Goal: Information Seeking & Learning: Check status

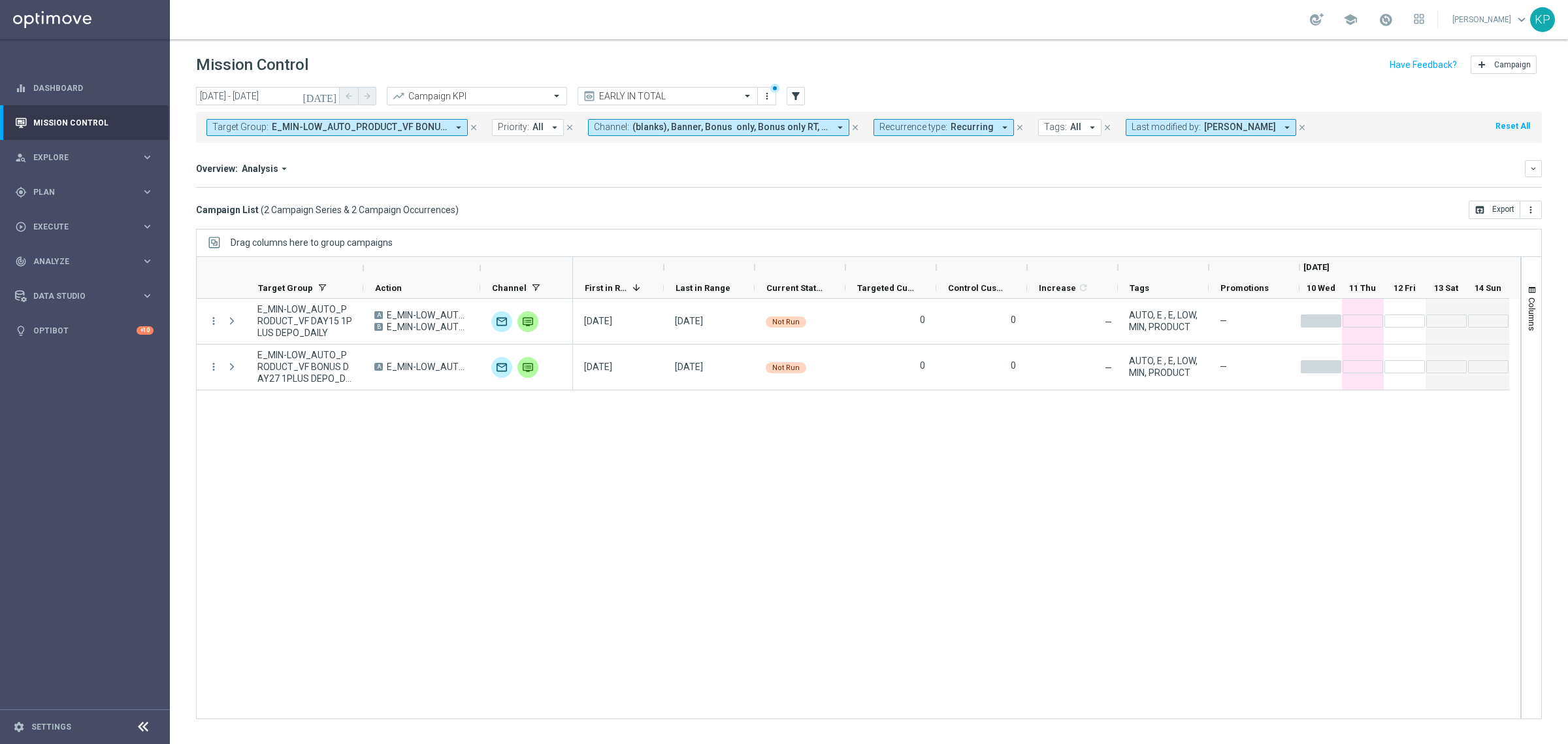
click at [925, 136] on div "Target Group: E_MIN-LOW_AUTO_PRODUCT_VF BONUS DAY27 1PLUS DEPO_DAILY, E_MIN-LOW…" at bounding box center [868, 127] width 1345 height 31
click at [925, 131] on span "Recurrence type:" at bounding box center [912, 127] width 68 height 11
click at [903, 201] on label "Non-Recurring" at bounding box center [917, 200] width 49 height 8
click at [903, 217] on label "Recurring" at bounding box center [909, 220] width 33 height 8
click at [799, 179] on div "Overview: Analysis arrow_drop_down keyboard_arrow_down Increase In Deposit Amou…" at bounding box center [868, 174] width 1345 height 27
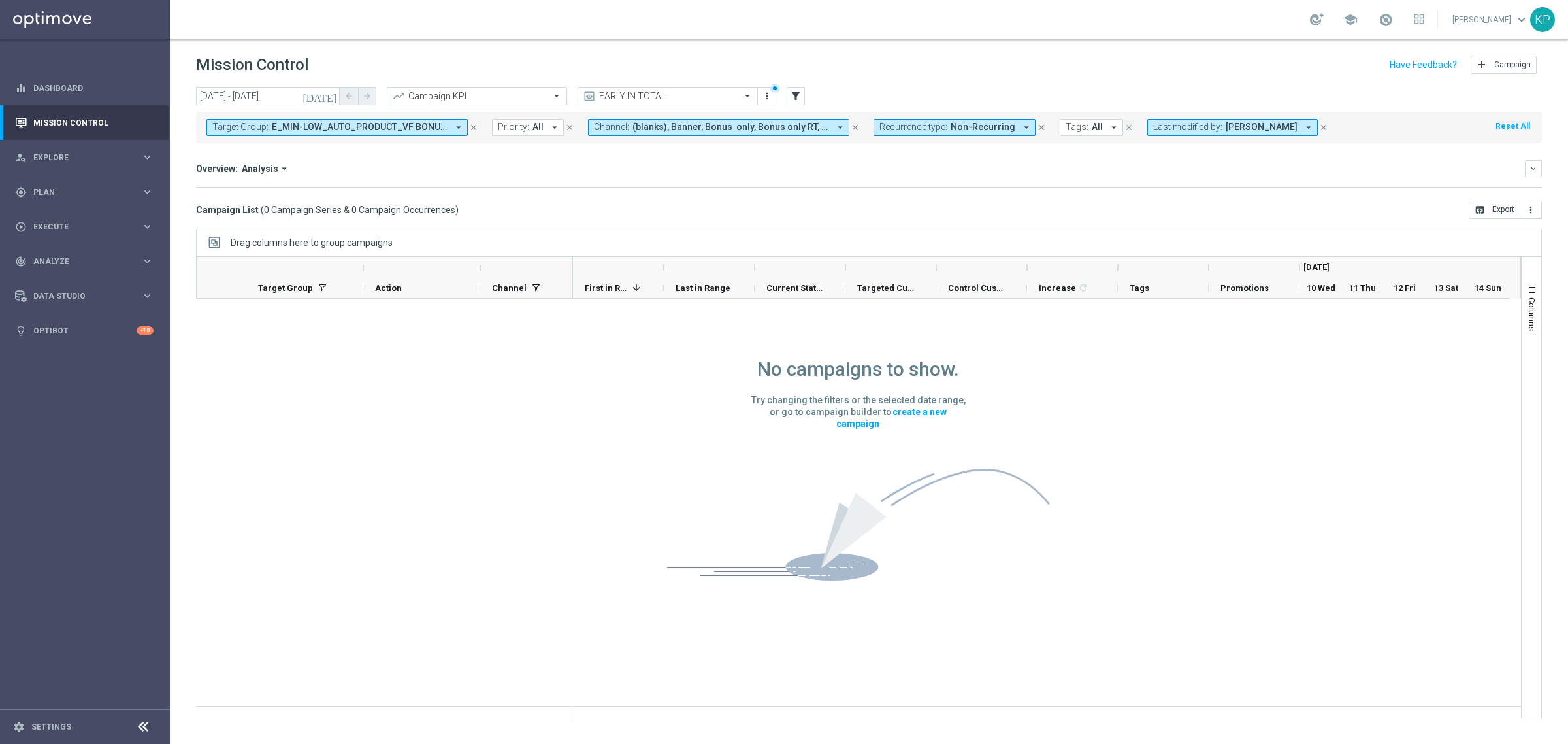
click at [1177, 123] on span "Last modified by:" at bounding box center [1187, 127] width 69 height 11
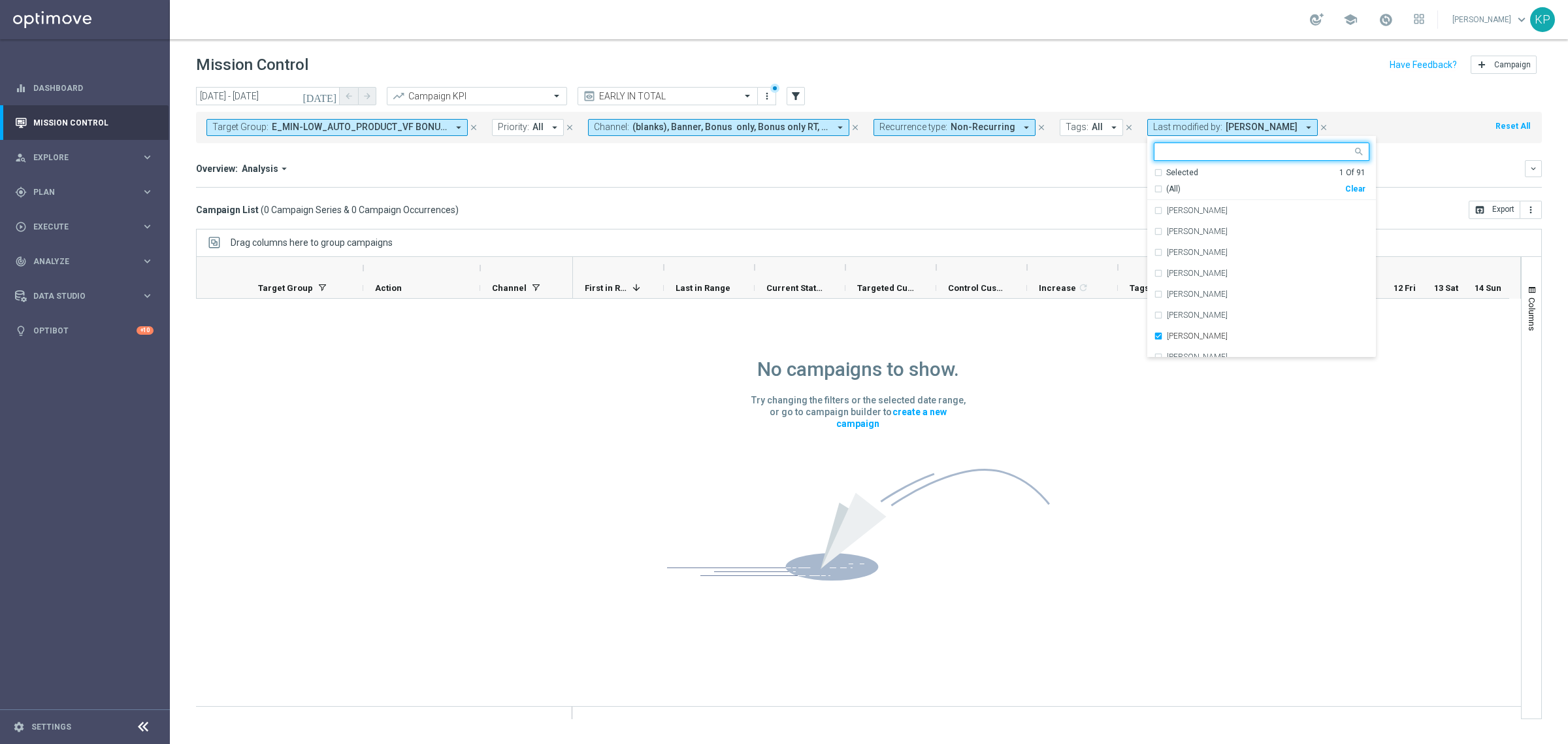
click at [1154, 167] on div "Selected 1 Of 91" at bounding box center [1260, 173] width 212 height 11
click at [1154, 188] on div "(All Search Results)" at bounding box center [1250, 189] width 191 height 11
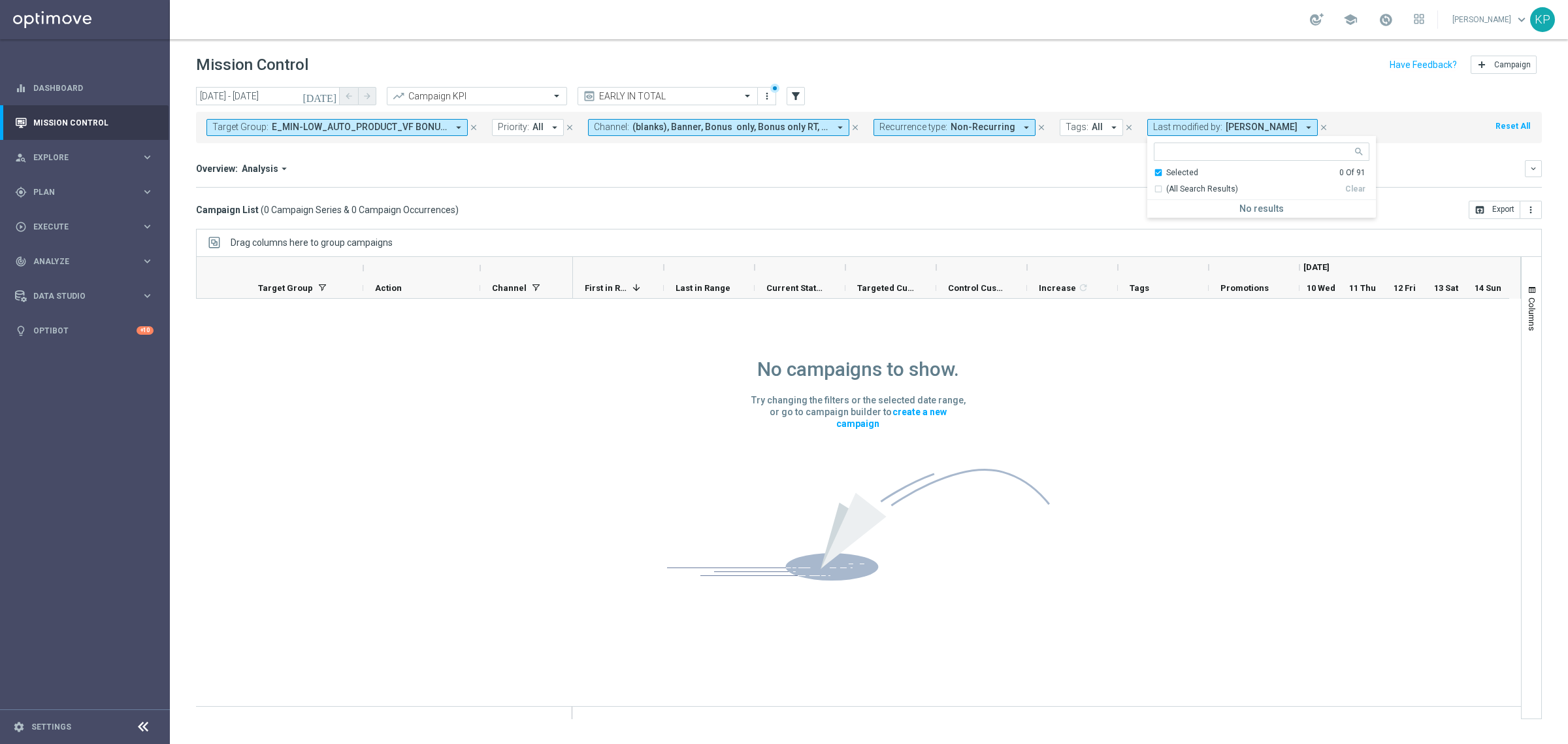
click at [1154, 169] on div "Selected 0 Of 91" at bounding box center [1260, 173] width 212 height 11
click at [1073, 170] on div "Overview: Analysis arrow_drop_down" at bounding box center [860, 168] width 1329 height 11
click at [978, 169] on div "Overview: Analysis arrow_drop_down" at bounding box center [860, 168] width 1329 height 11
click at [959, 131] on span "Non-Recurring" at bounding box center [982, 127] width 65 height 11
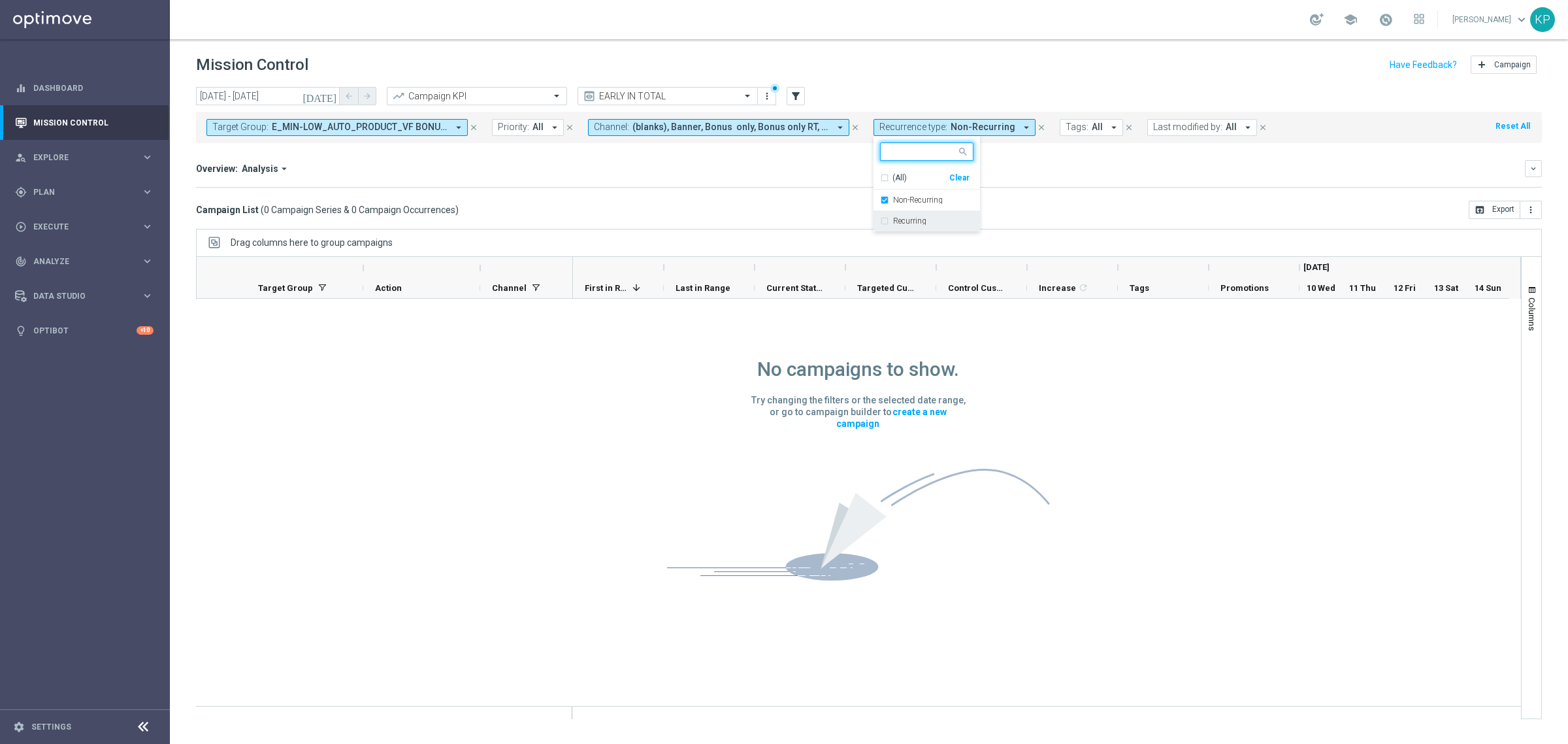
click at [892, 216] on div "Recurring" at bounding box center [926, 221] width 93 height 21
click at [888, 212] on div "Recurring" at bounding box center [926, 221] width 93 height 21
click at [830, 172] on div "Overview: Analysis arrow_drop_down" at bounding box center [860, 168] width 1329 height 11
click at [375, 119] on button "Target Group: E_MIN-LOW_AUTO_PRODUCT_VF BONUS DAY27 1PLUS DEPO_DAILY, E_MIN-LOW…" at bounding box center [337, 128] width 261 height 17
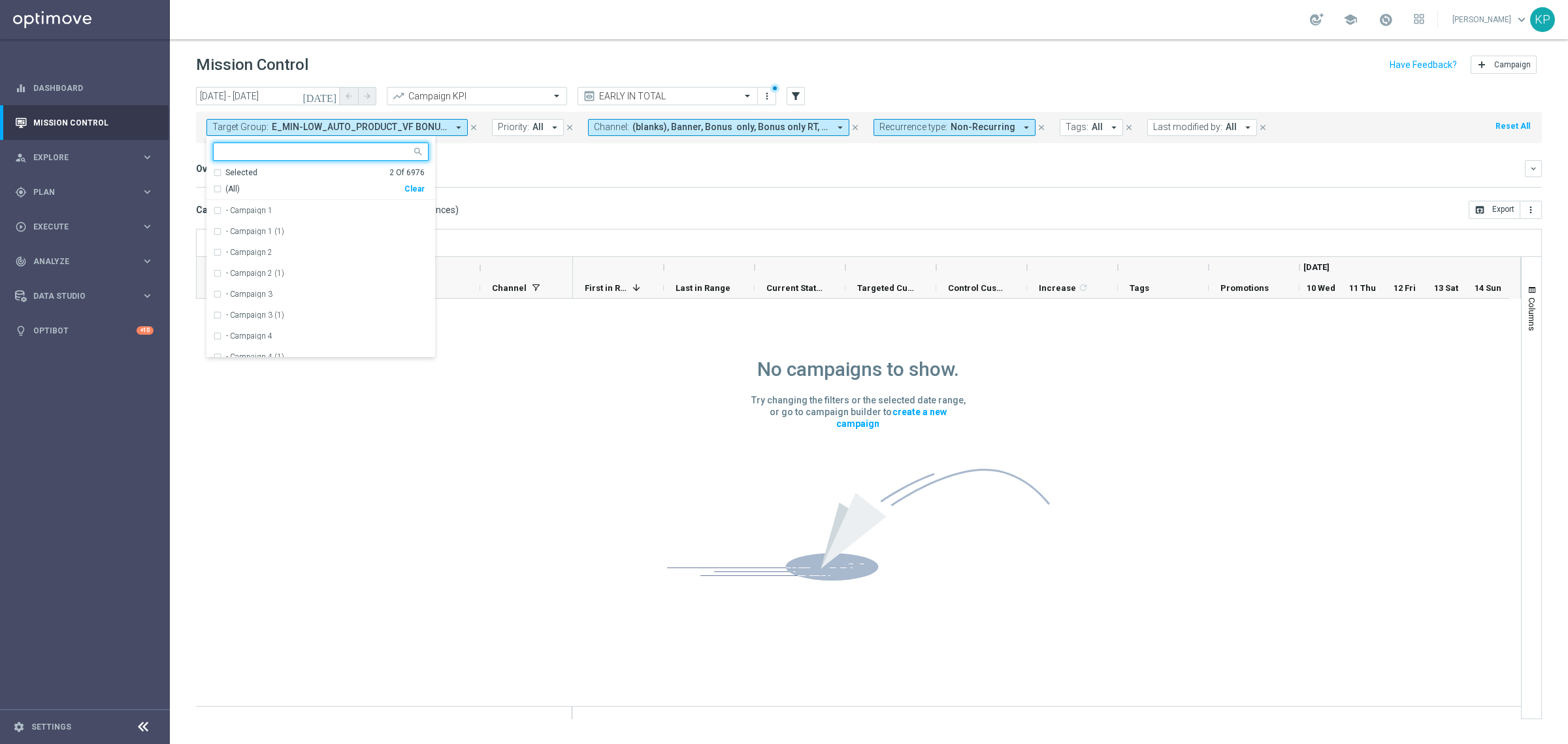
click at [217, 187] on div "(All)" at bounding box center [308, 189] width 191 height 11
click at [475, 193] on mini-dashboard "Overview: Analysis arrow_drop_down keyboard_arrow_down Increase In Deposit Amou…" at bounding box center [868, 172] width 1345 height 58
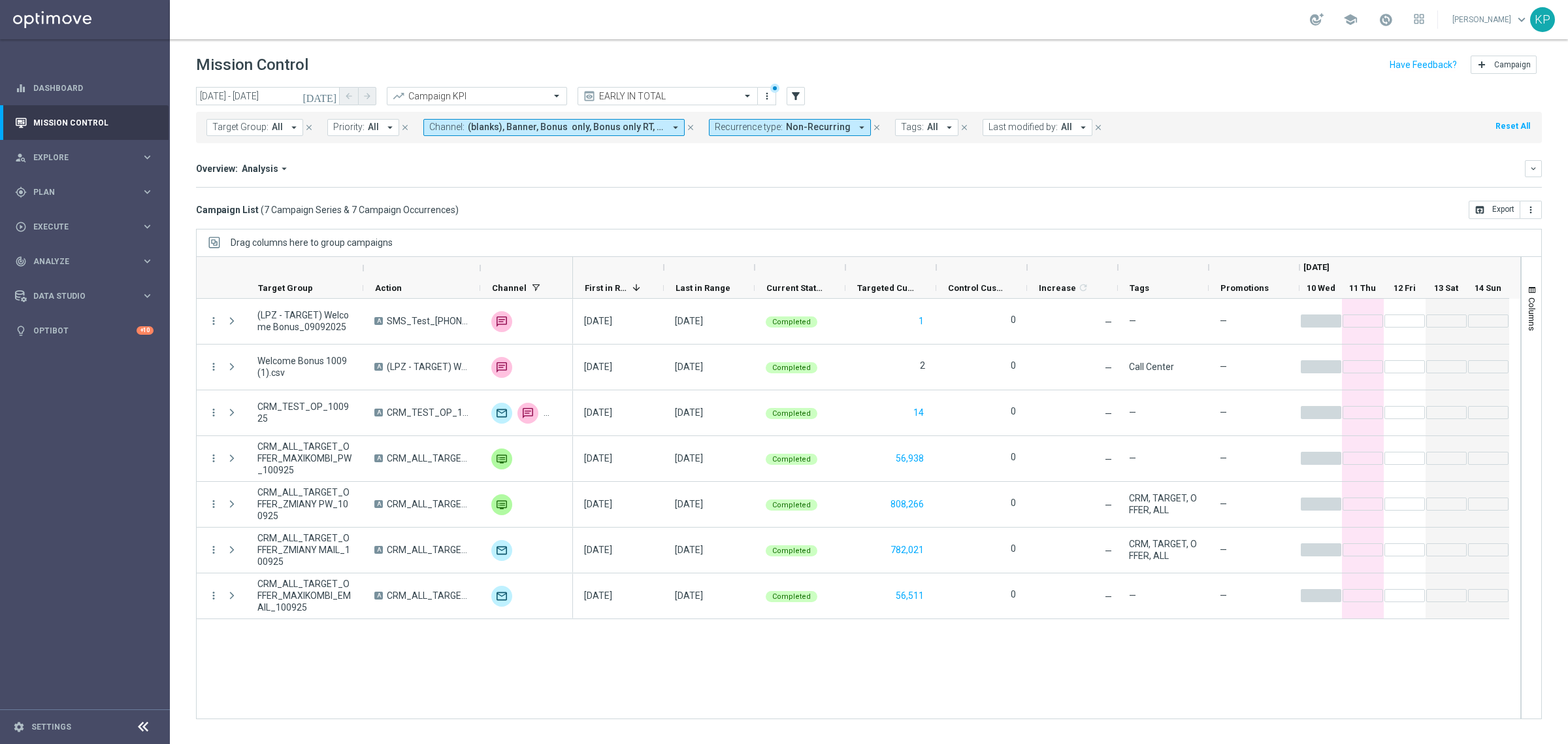
click at [334, 102] on button "[DATE]" at bounding box center [321, 97] width 40 height 20
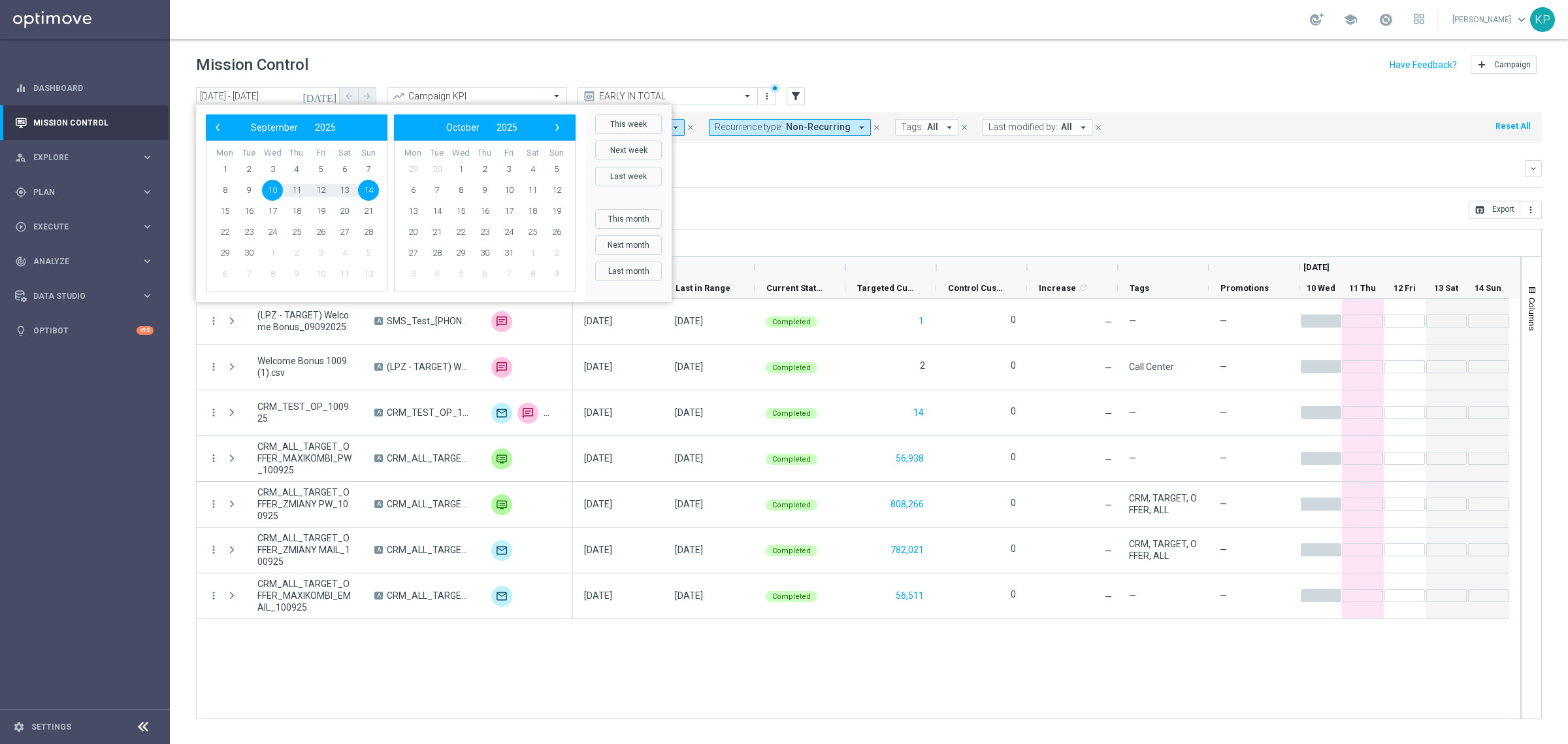
click at [764, 167] on div "Overview: Analysis arrow_drop_down" at bounding box center [860, 168] width 1329 height 11
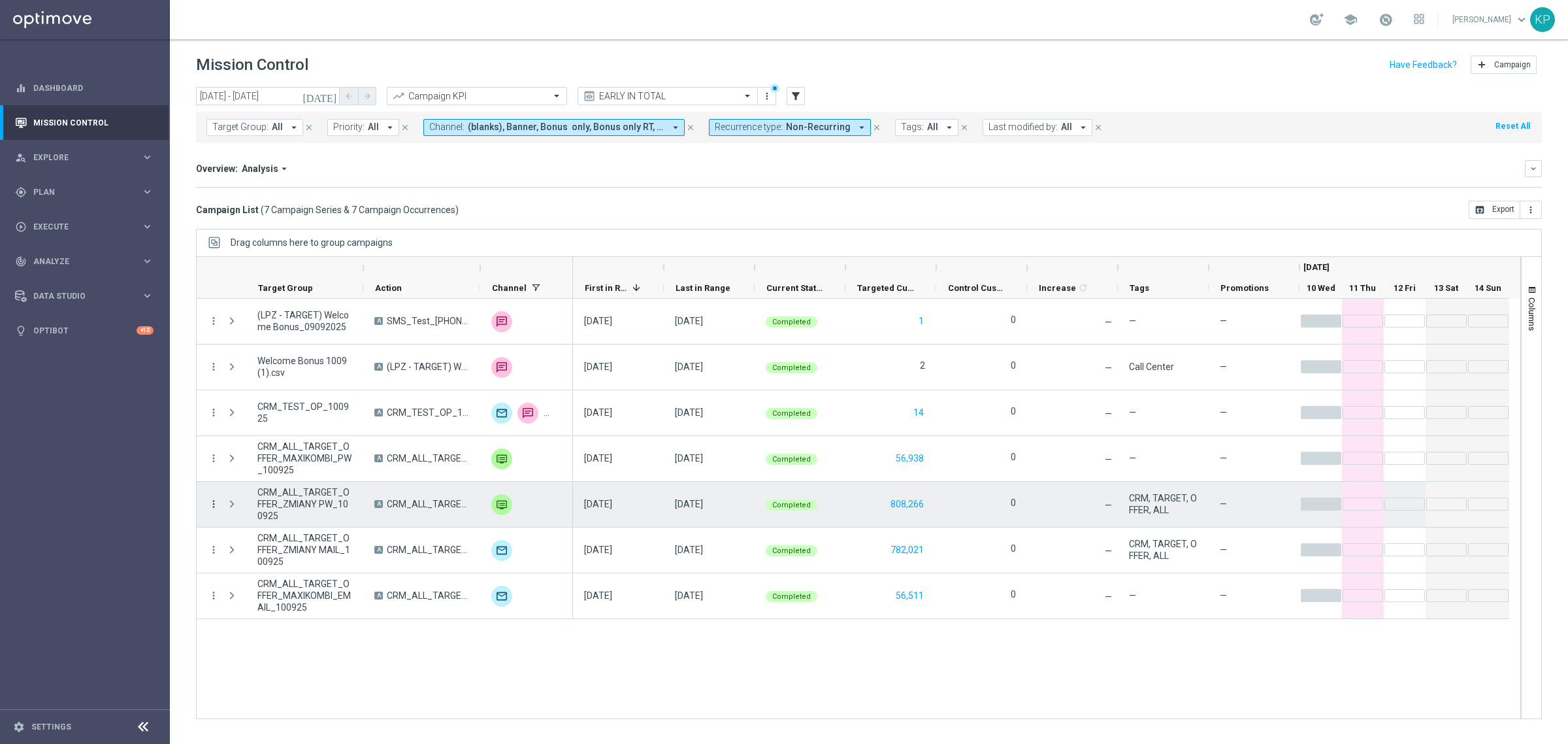
click at [214, 506] on icon "more_vert" at bounding box center [213, 503] width 11 height 11
click at [299, 534] on span "Campaign Metrics" at bounding box center [273, 531] width 68 height 9
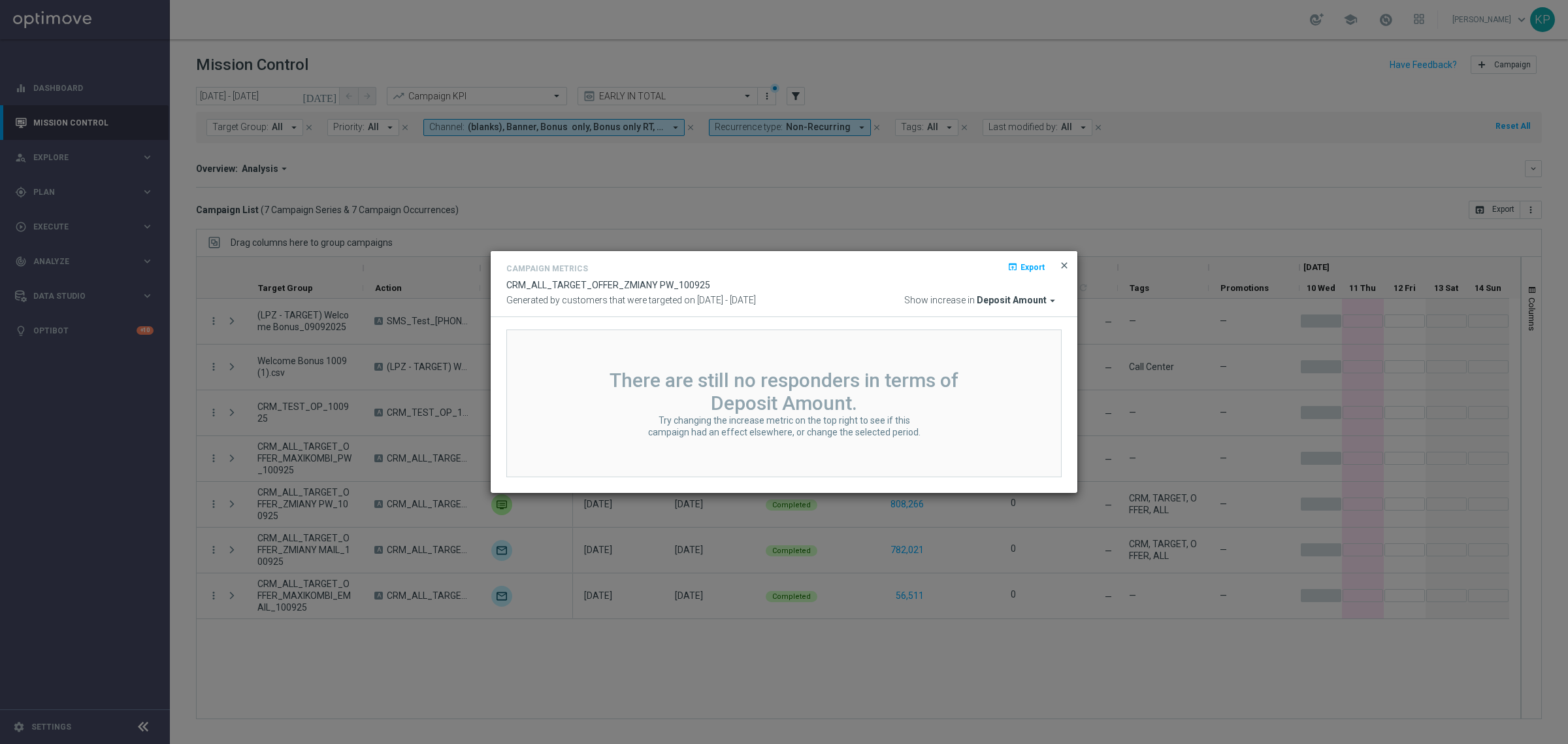
click at [1063, 265] on span "close" at bounding box center [1064, 265] width 11 height 11
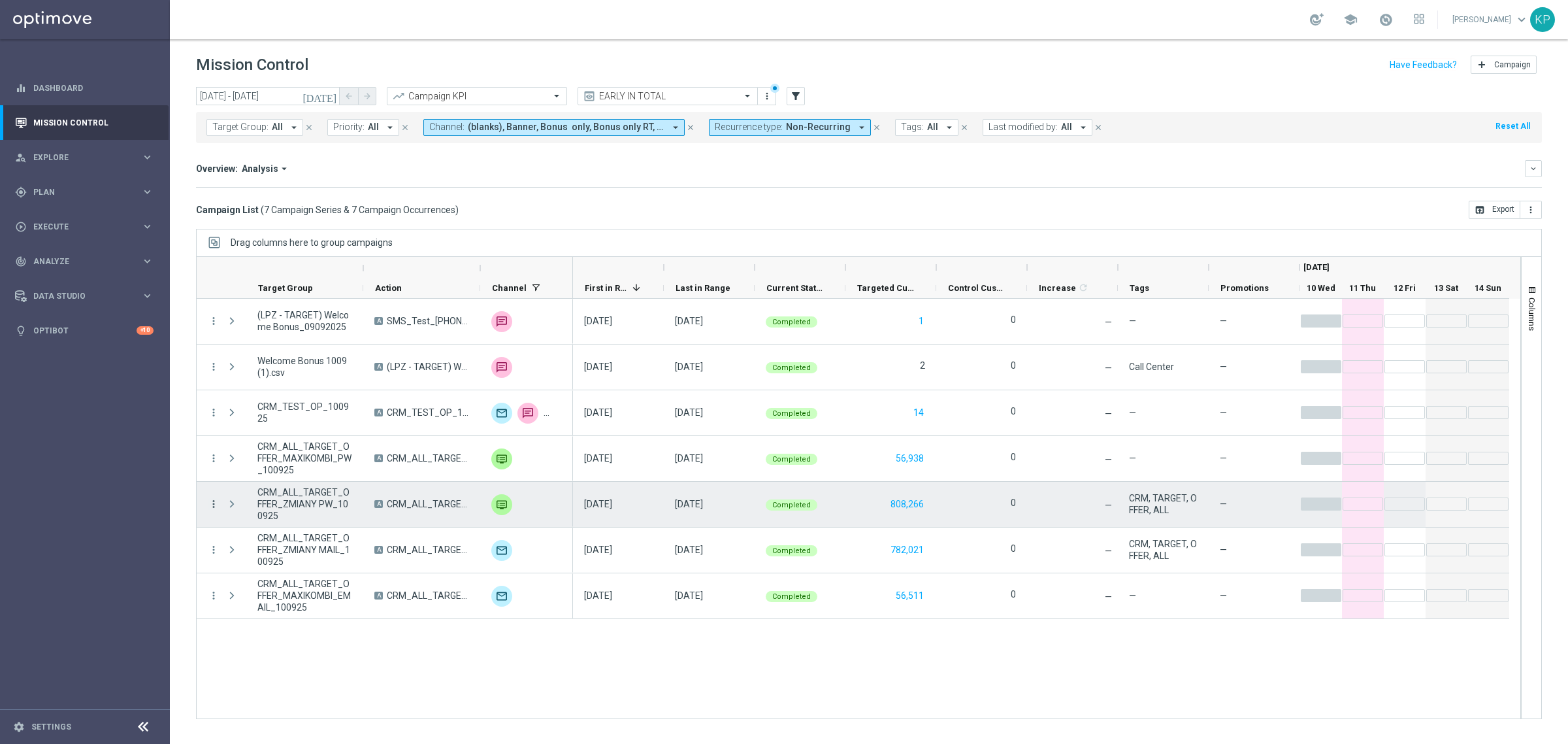
click at [207, 502] on icon "more_vert" at bounding box center [213, 503] width 11 height 11
click at [282, 546] on span "Channel Metrics" at bounding box center [270, 549] width 62 height 9
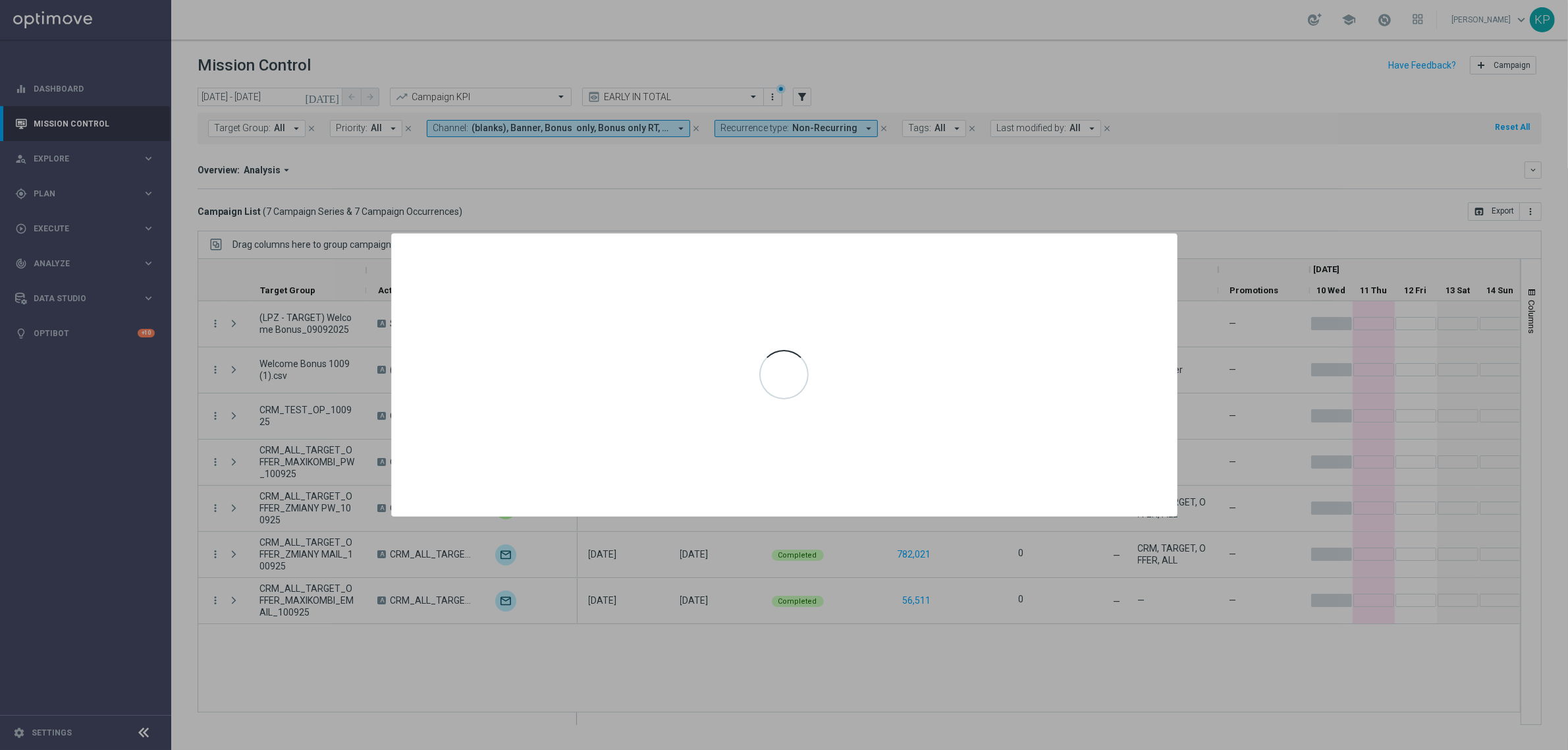
click at [594, 561] on div at bounding box center [784, 375] width 1568 height 750
click at [1138, 195] on div at bounding box center [784, 375] width 1568 height 750
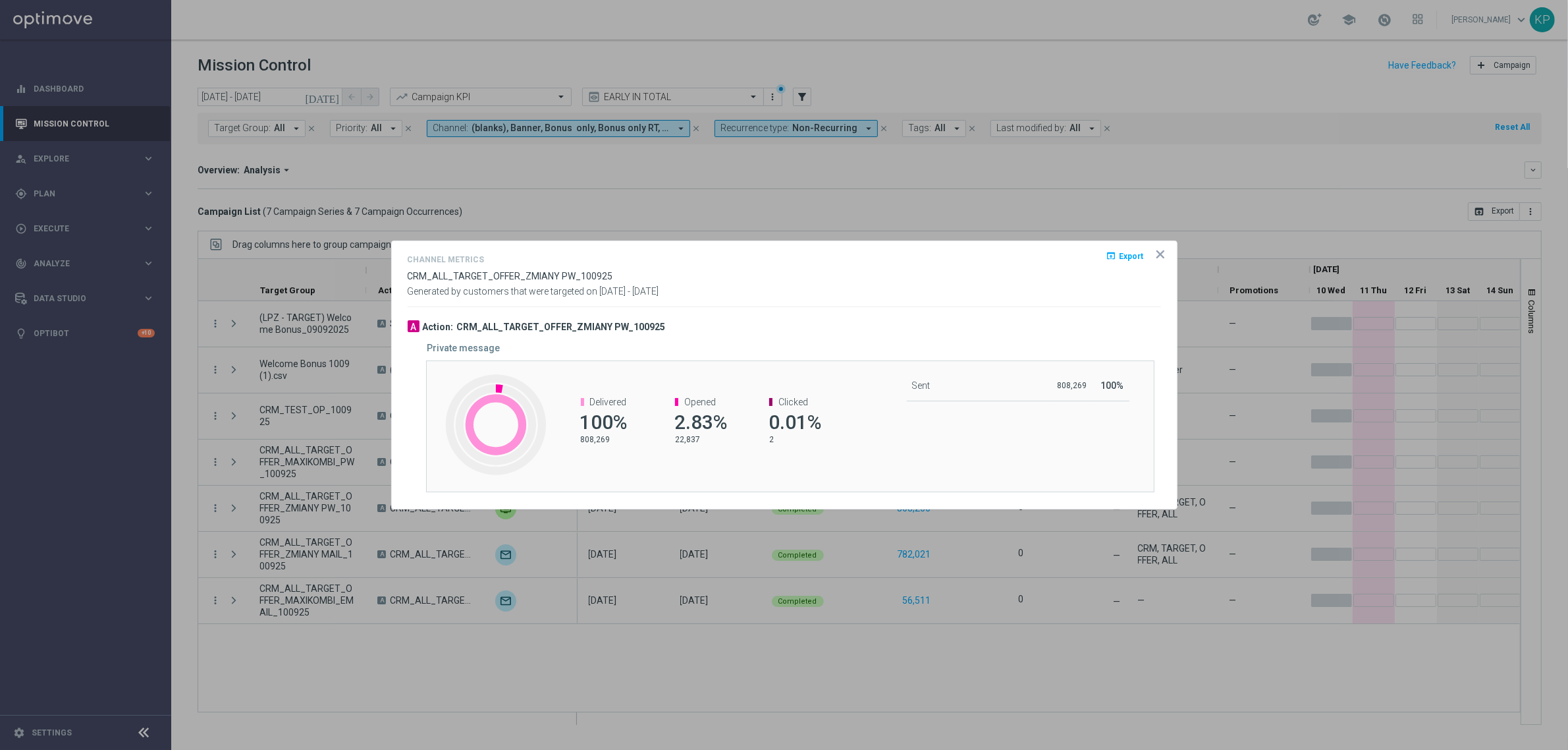
click at [1159, 255] on icon "icon" at bounding box center [1160, 254] width 7 height 7
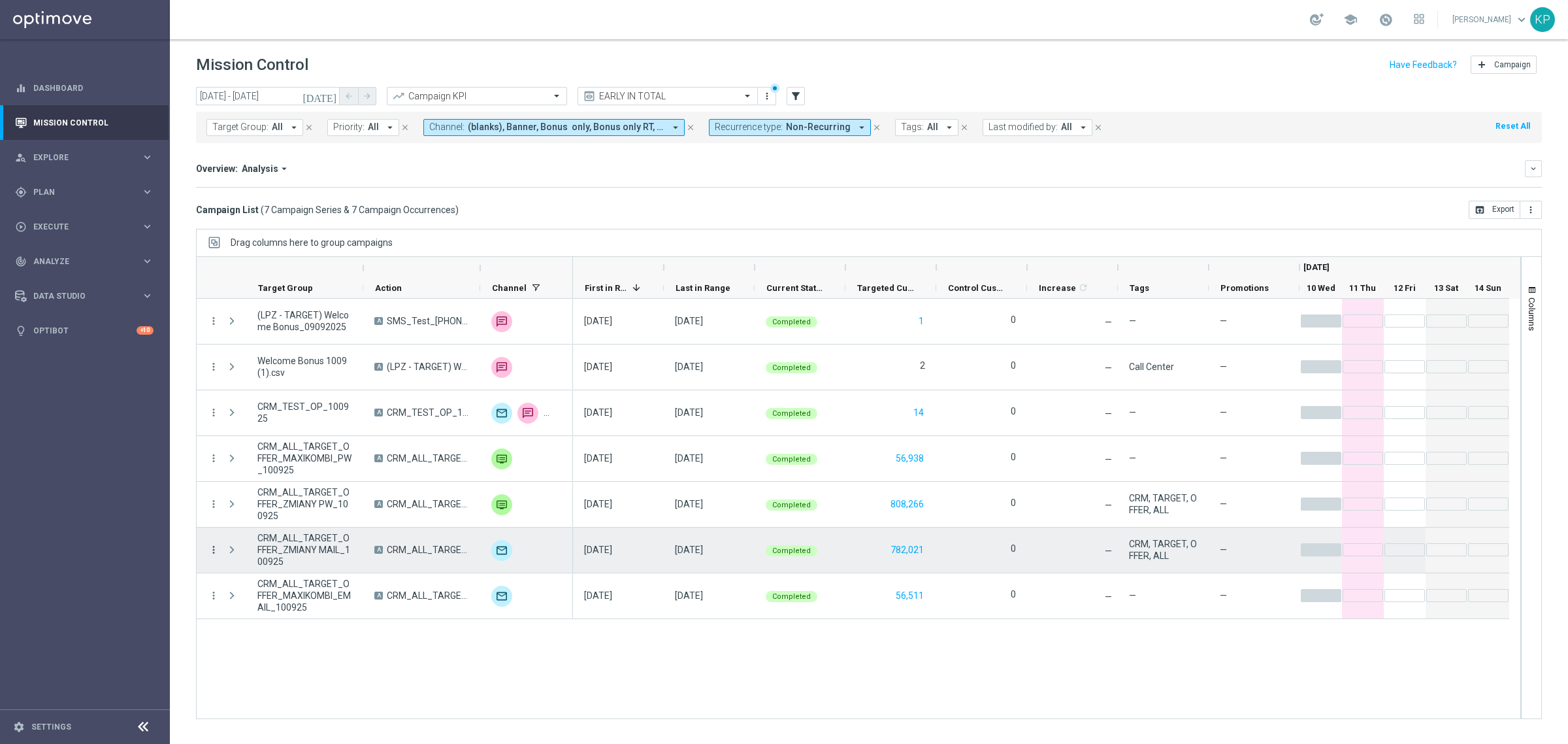
click at [217, 550] on icon "more_vert" at bounding box center [213, 549] width 11 height 11
click at [248, 590] on span "Channel Metrics" at bounding box center [270, 595] width 62 height 9
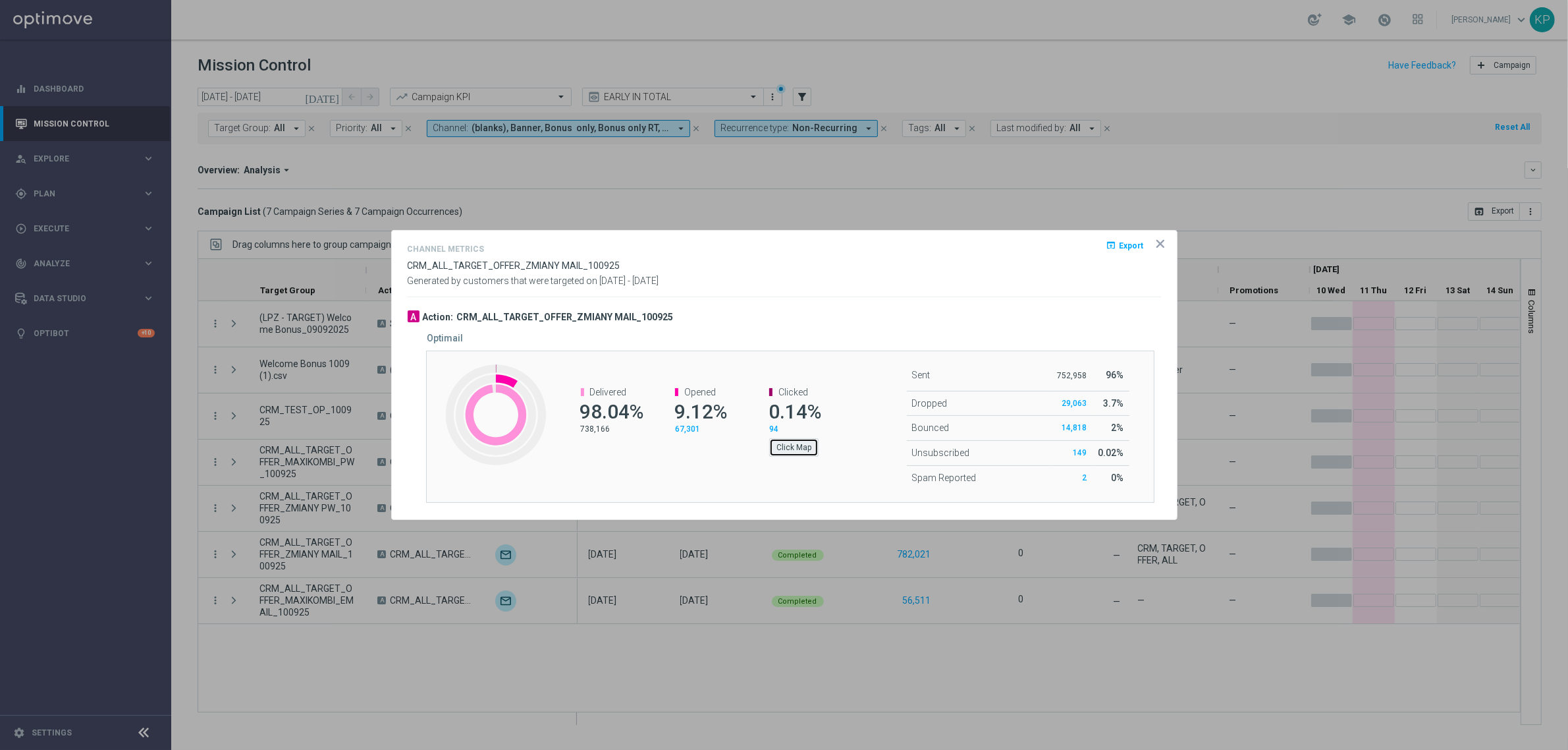
click at [797, 444] on button "Click Map" at bounding box center [794, 447] width 49 height 18
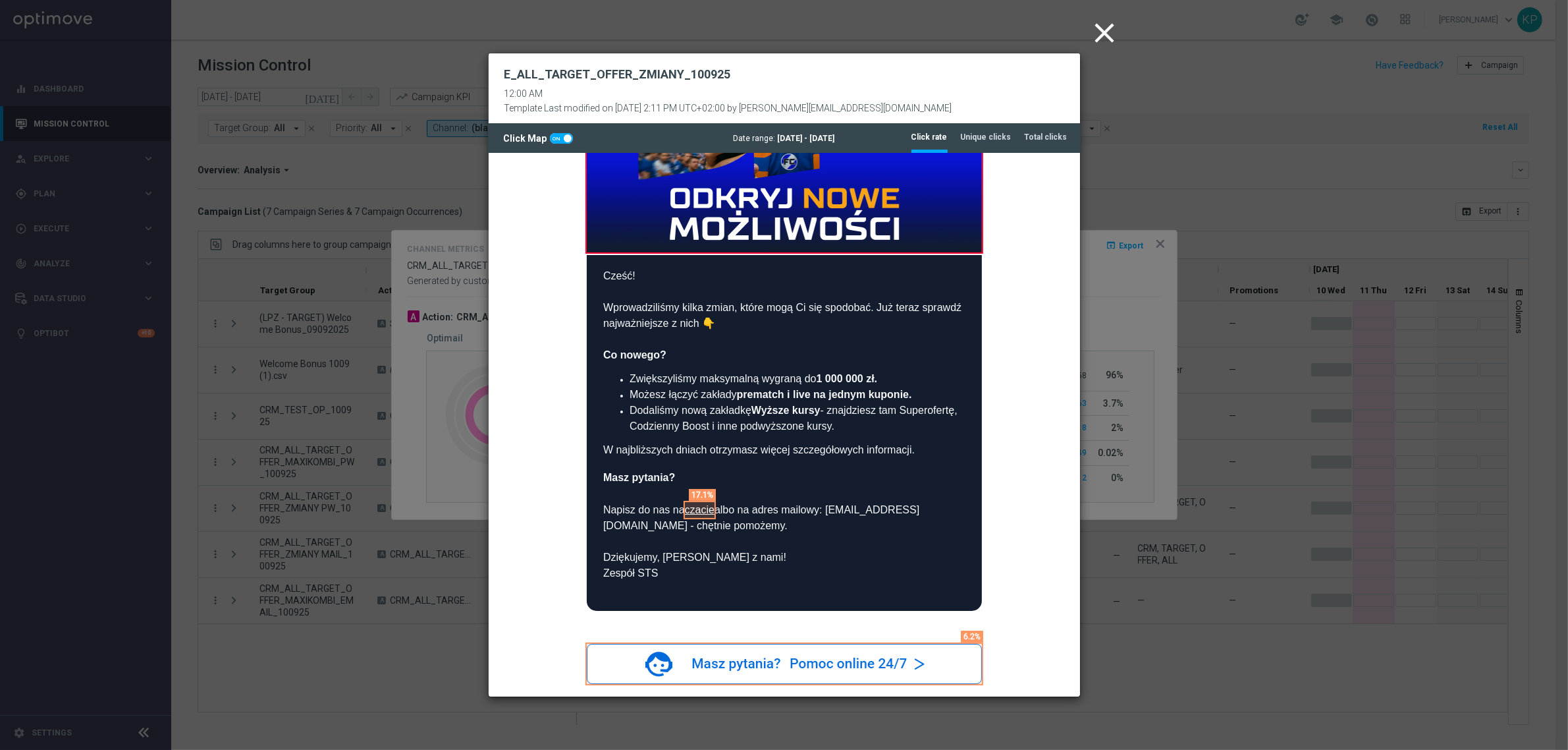
scroll to position [165, 0]
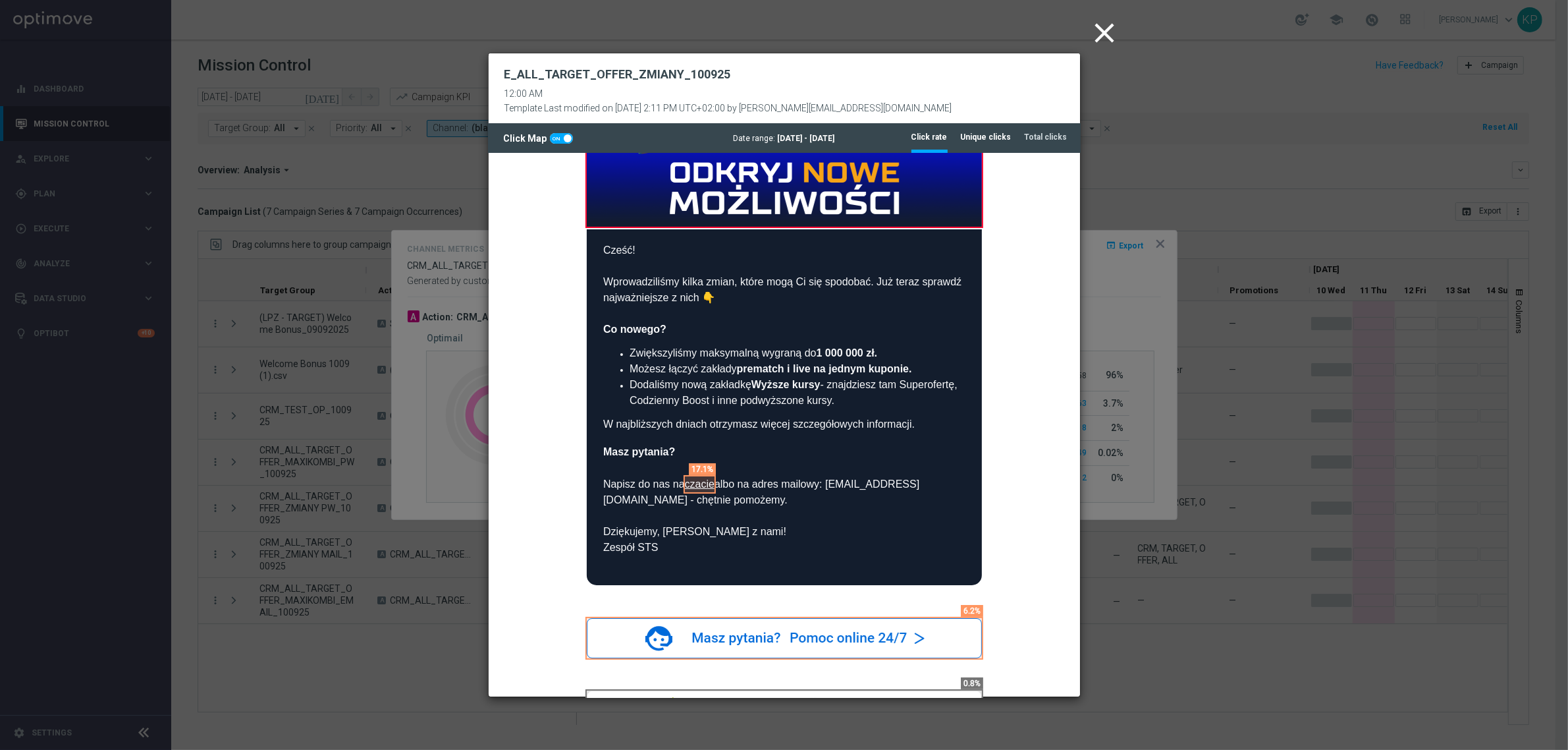
click at [994, 145] on li "Unique clicks" at bounding box center [987, 137] width 51 height 28
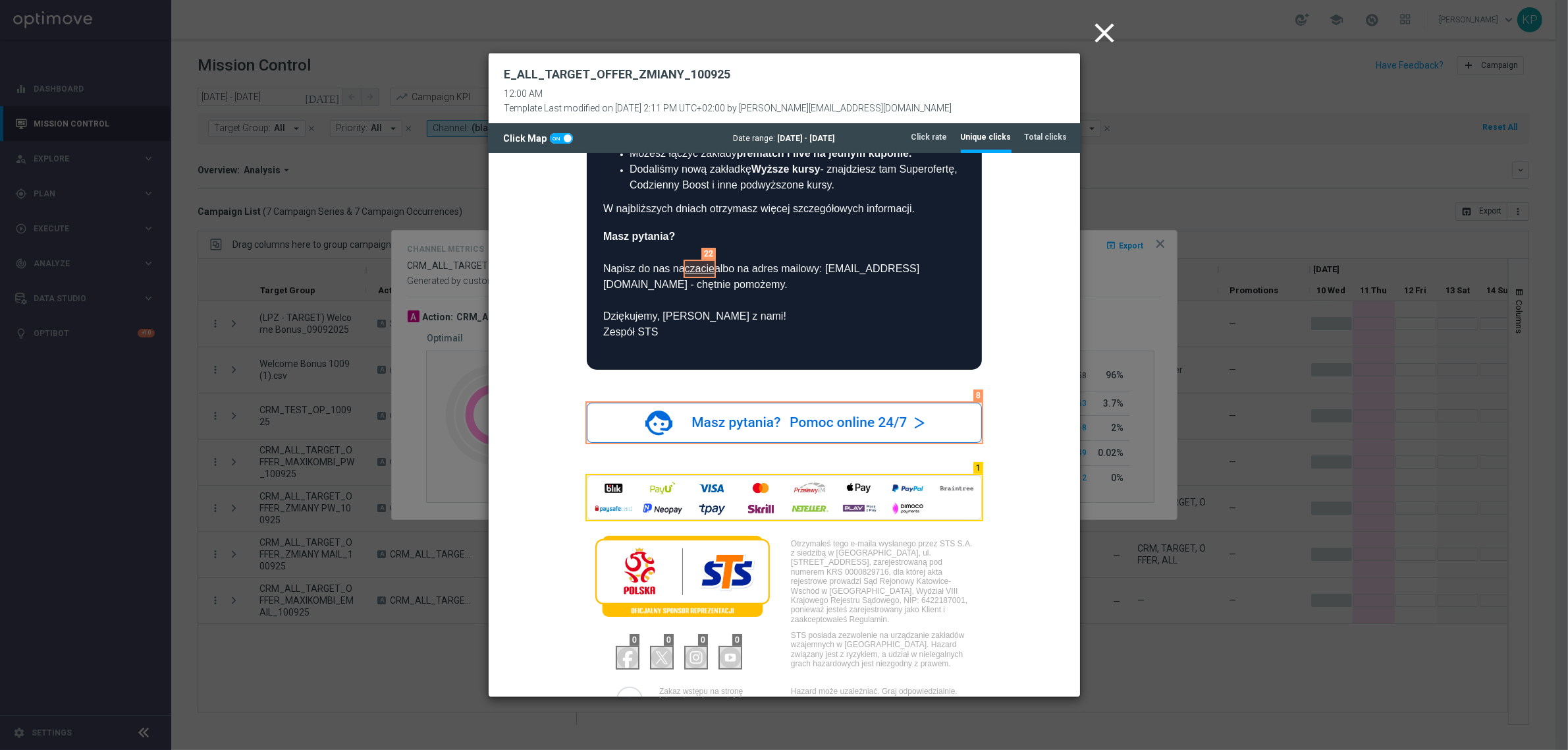
scroll to position [453, 0]
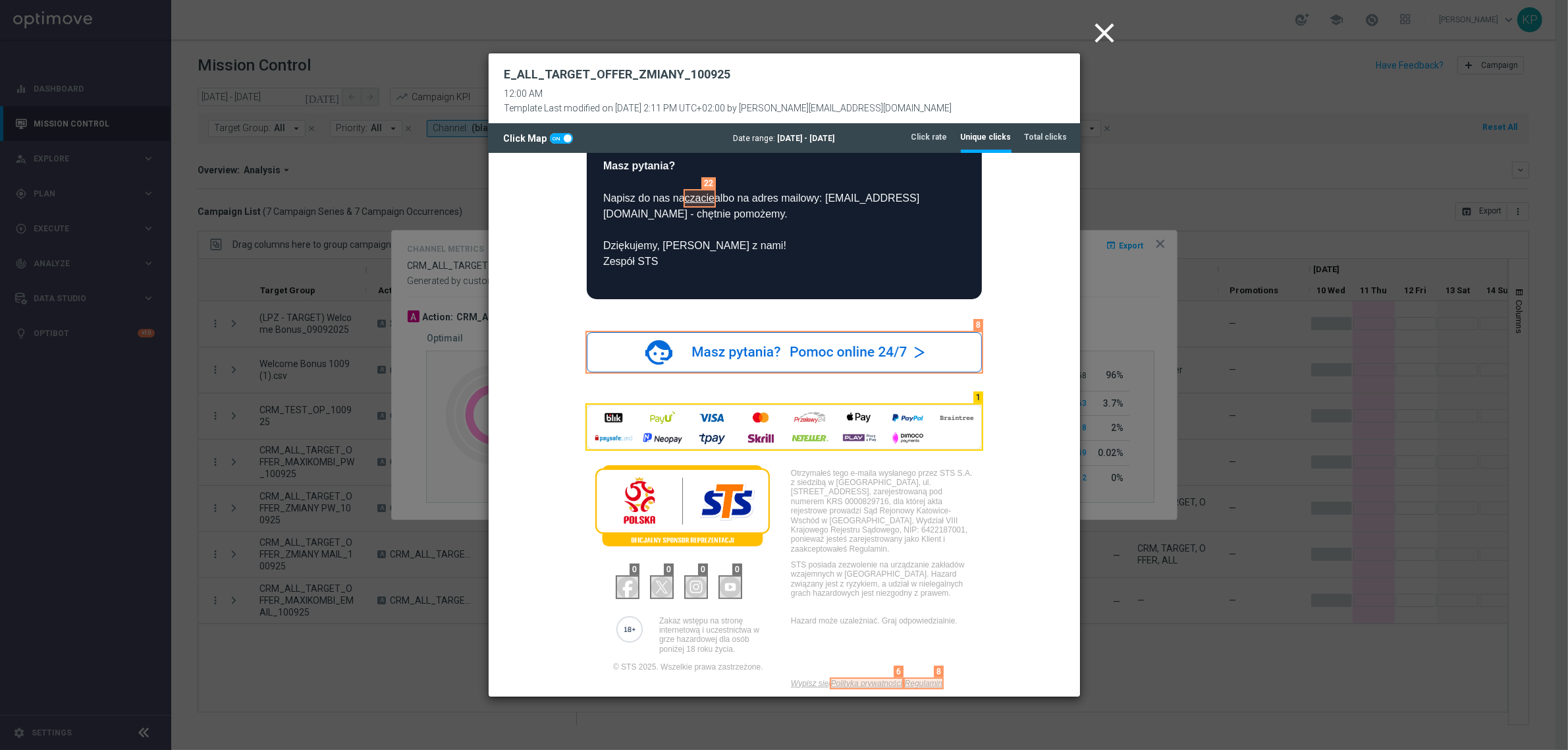
click at [1105, 31] on icon "close" at bounding box center [1105, 32] width 33 height 33
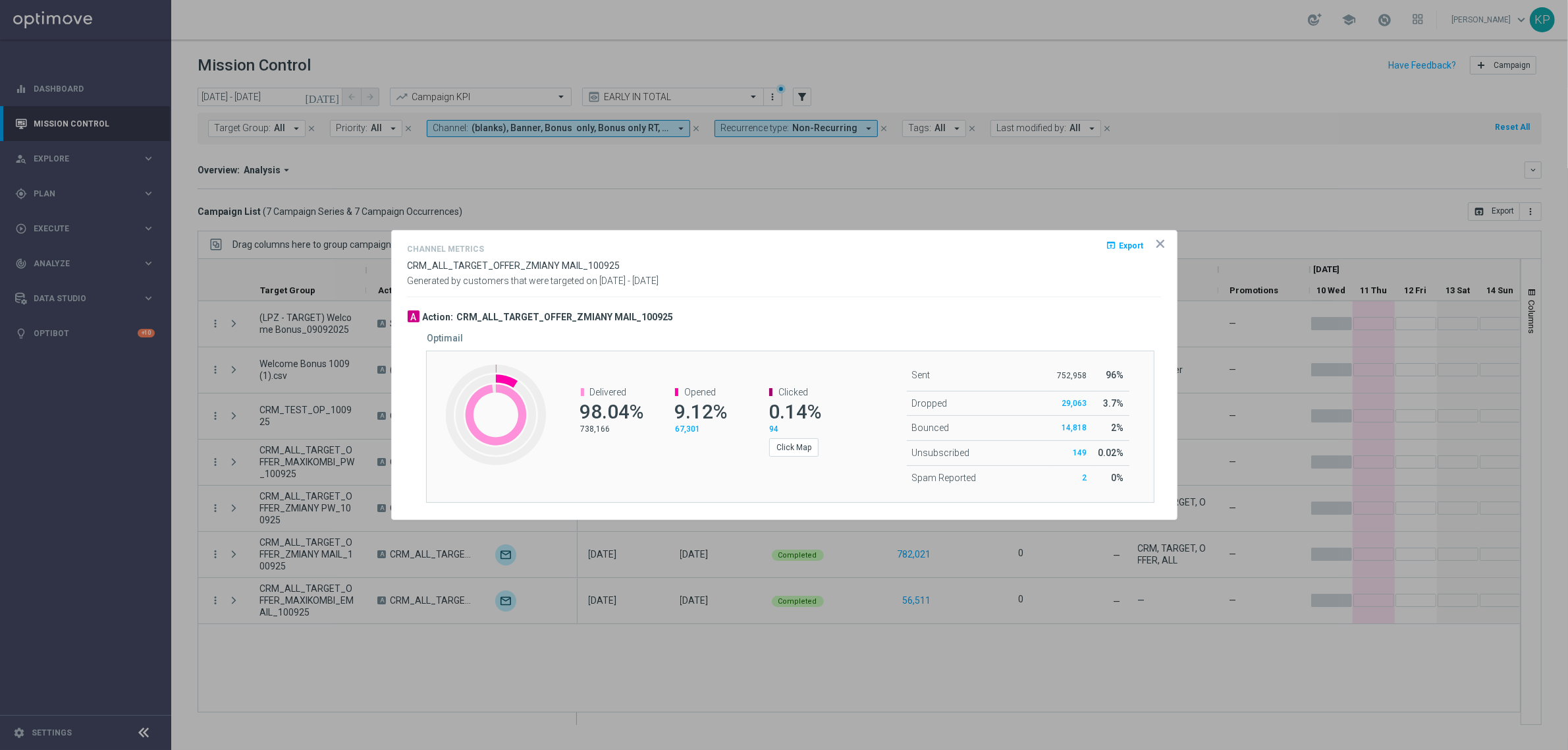
click at [986, 264] on div "Channel Metrics open_in_browser Export CRM_ALL_TARGET_OFFER_ZMIANY MAIL_100925 …" at bounding box center [784, 264] width 754 height 44
click at [913, 267] on div "Channel Metrics open_in_browser Export CRM_ALL_TARGET_OFFER_ZMIANY MAIL_100925 …" at bounding box center [784, 264] width 754 height 44
